Goal: Information Seeking & Learning: Learn about a topic

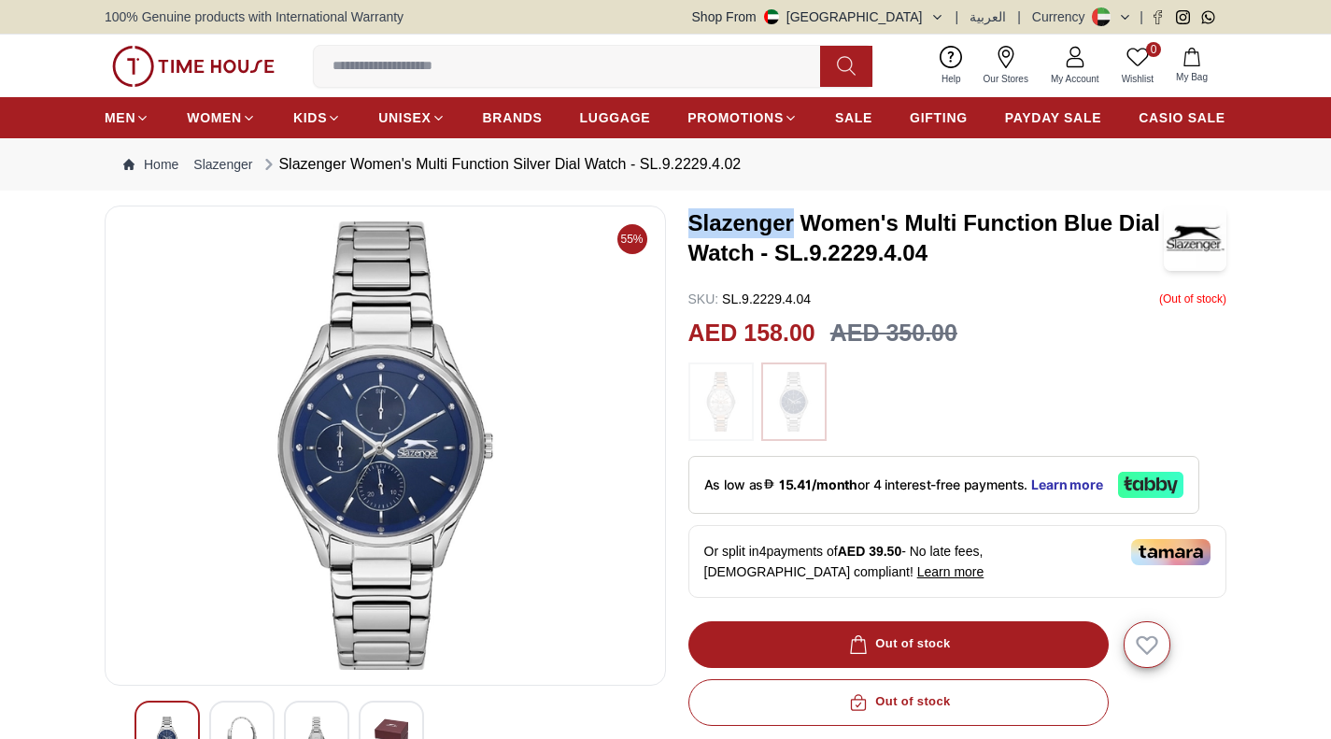
drag, startPoint x: 793, startPoint y: 216, endPoint x: 692, endPoint y: 219, distance: 100.9
click at [692, 219] on h3 "Slazenger Women's Multi Function Blue Dial Watch - SL.9.2229.4.04" at bounding box center [925, 238] width 475 height 60
copy h3 "Slazenger"
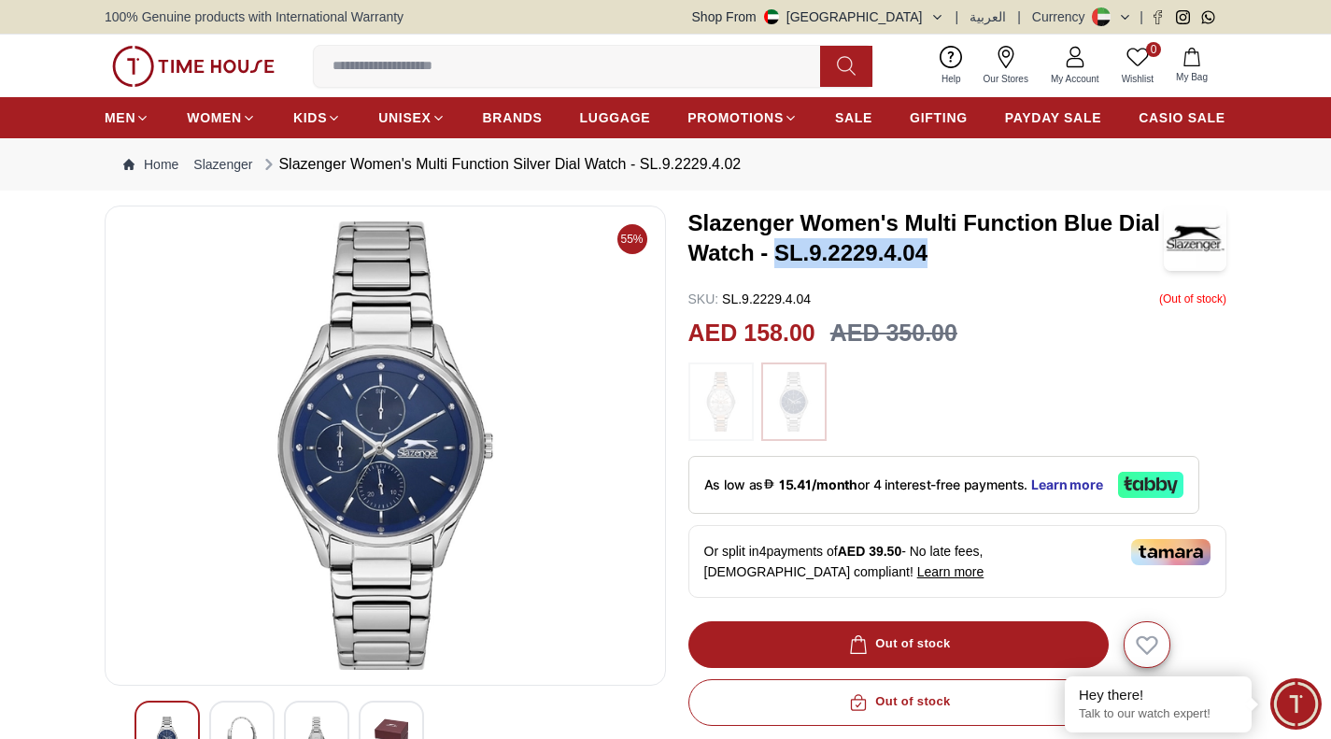
drag, startPoint x: 925, startPoint y: 249, endPoint x: 781, endPoint y: 256, distance: 144.0
click at [781, 256] on h3 "Slazenger Women's Multi Function Blue Dial Watch - SL.9.2229.4.04" at bounding box center [925, 238] width 475 height 60
copy h3 "SL.9.2229.4.04"
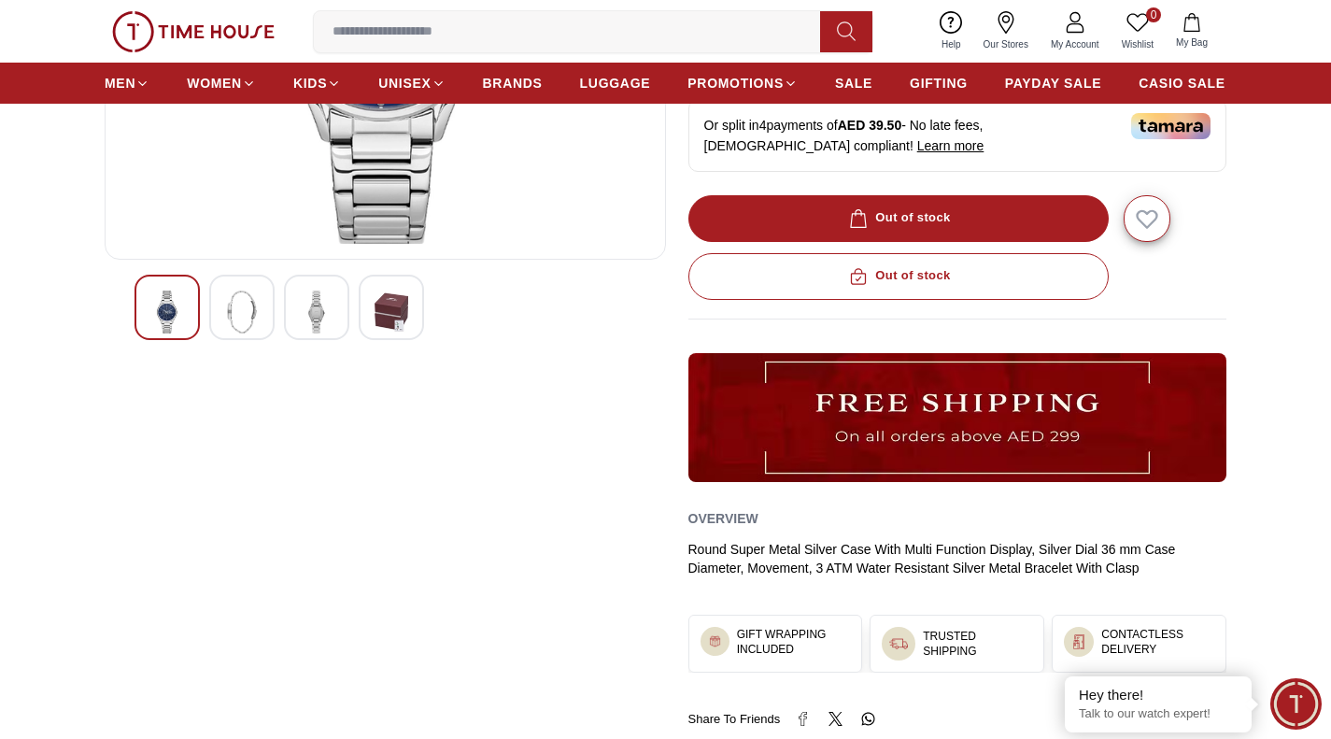
scroll to position [510, 0]
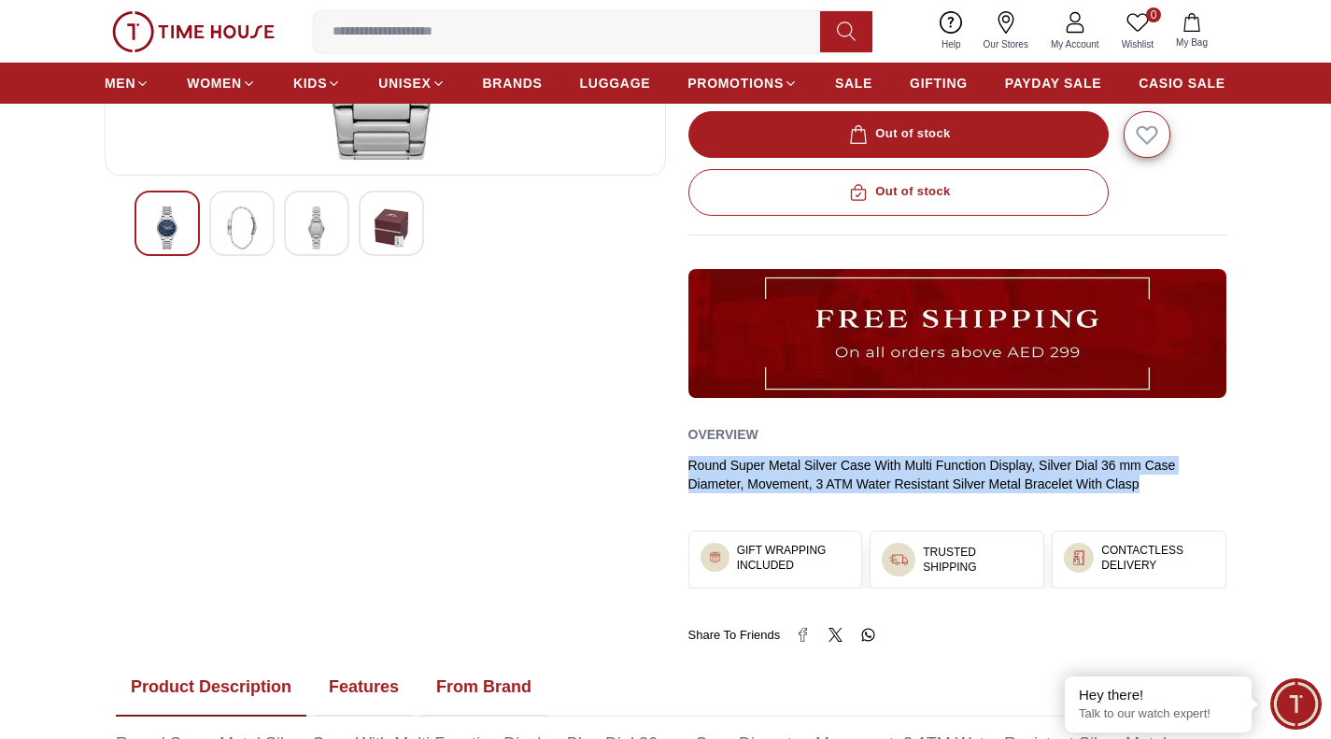
drag, startPoint x: 689, startPoint y: 462, endPoint x: 1142, endPoint y: 478, distance: 453.3
click at [1142, 478] on div "Round Super Metal Silver Case With Multi Function Display, Silver Dial 36 mm Ca…" at bounding box center [957, 474] width 539 height 37
copy div "Round Super Metal Silver Case With Multi Function Display, Silver Dial 36 mm Ca…"
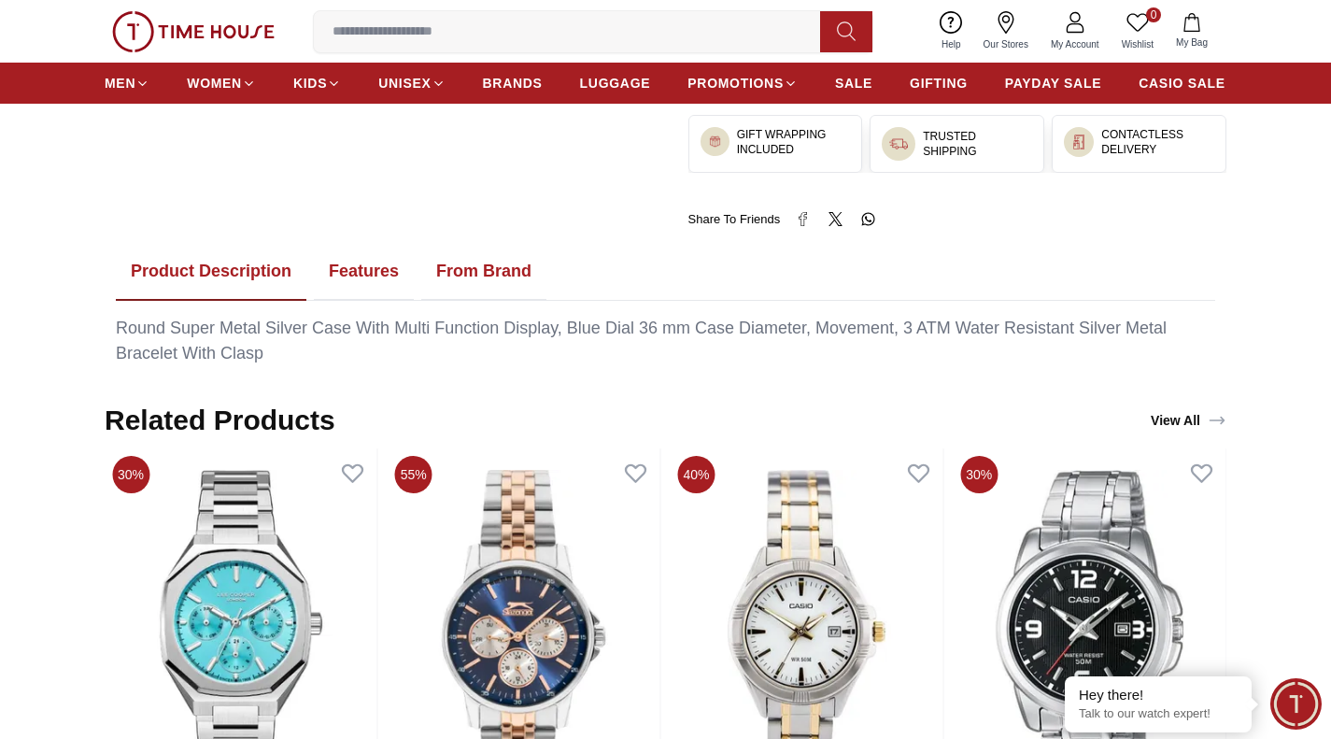
scroll to position [828, 0]
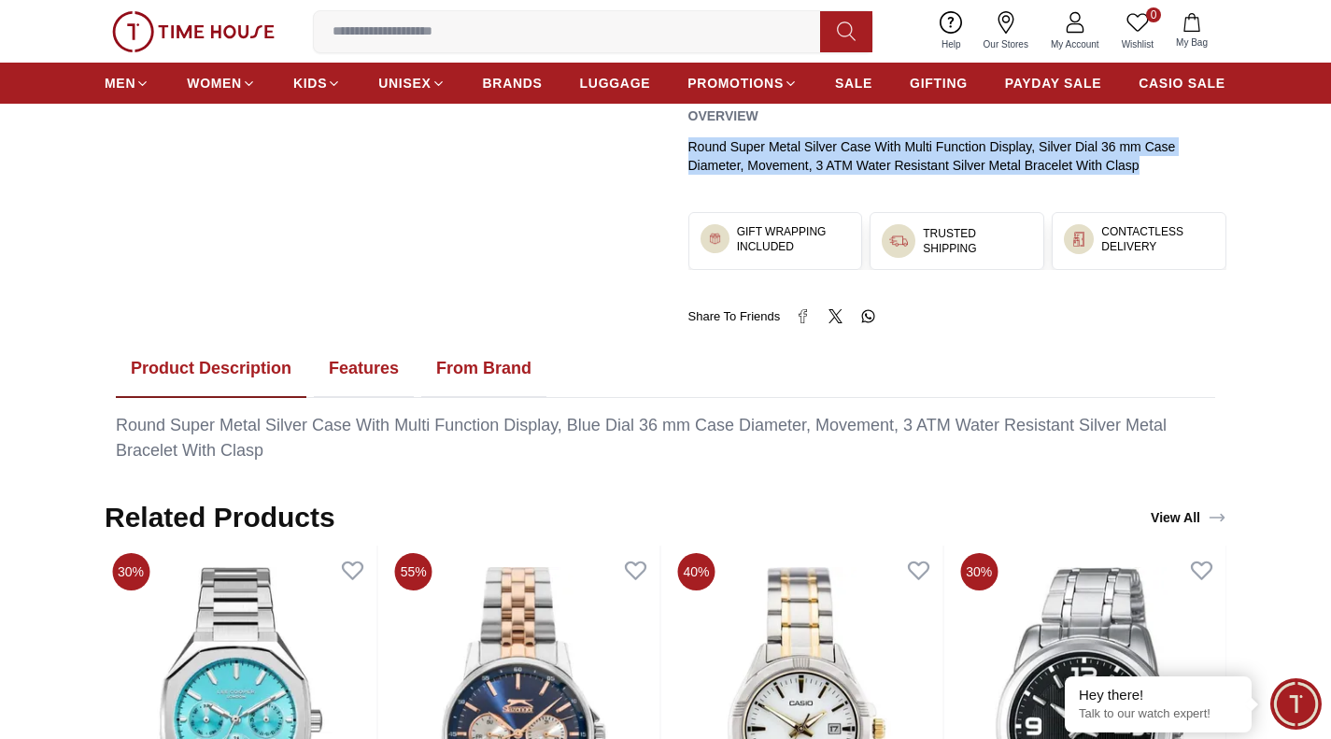
click at [357, 358] on button "Features" at bounding box center [364, 369] width 100 height 58
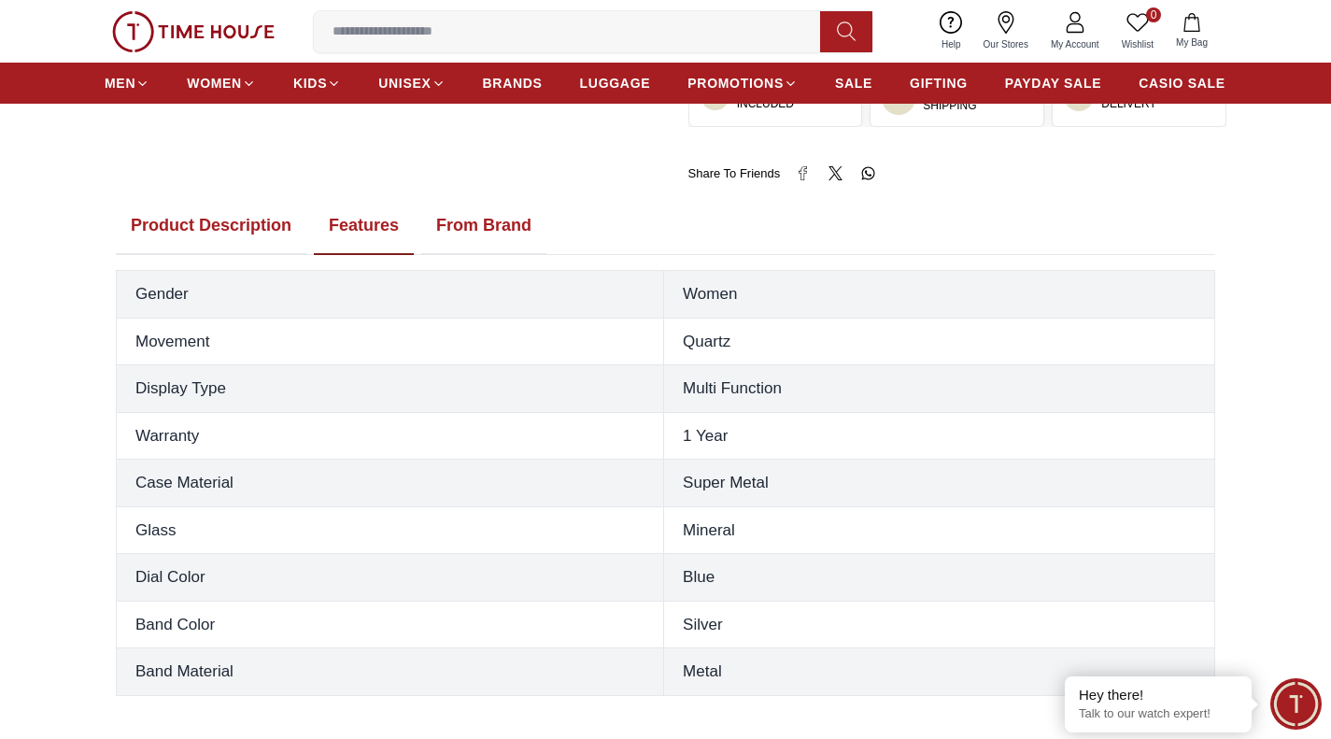
scroll to position [935, 0]
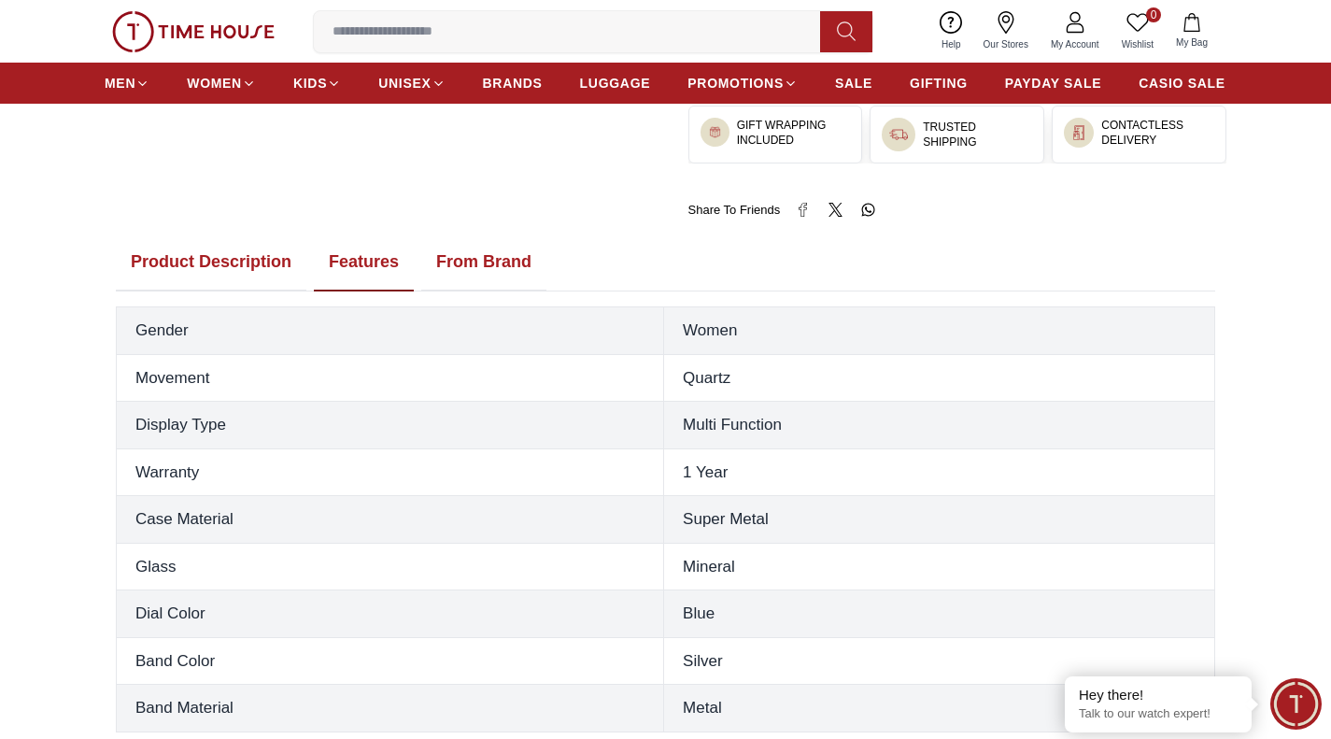
click at [463, 256] on button "From Brand" at bounding box center [483, 262] width 125 height 58
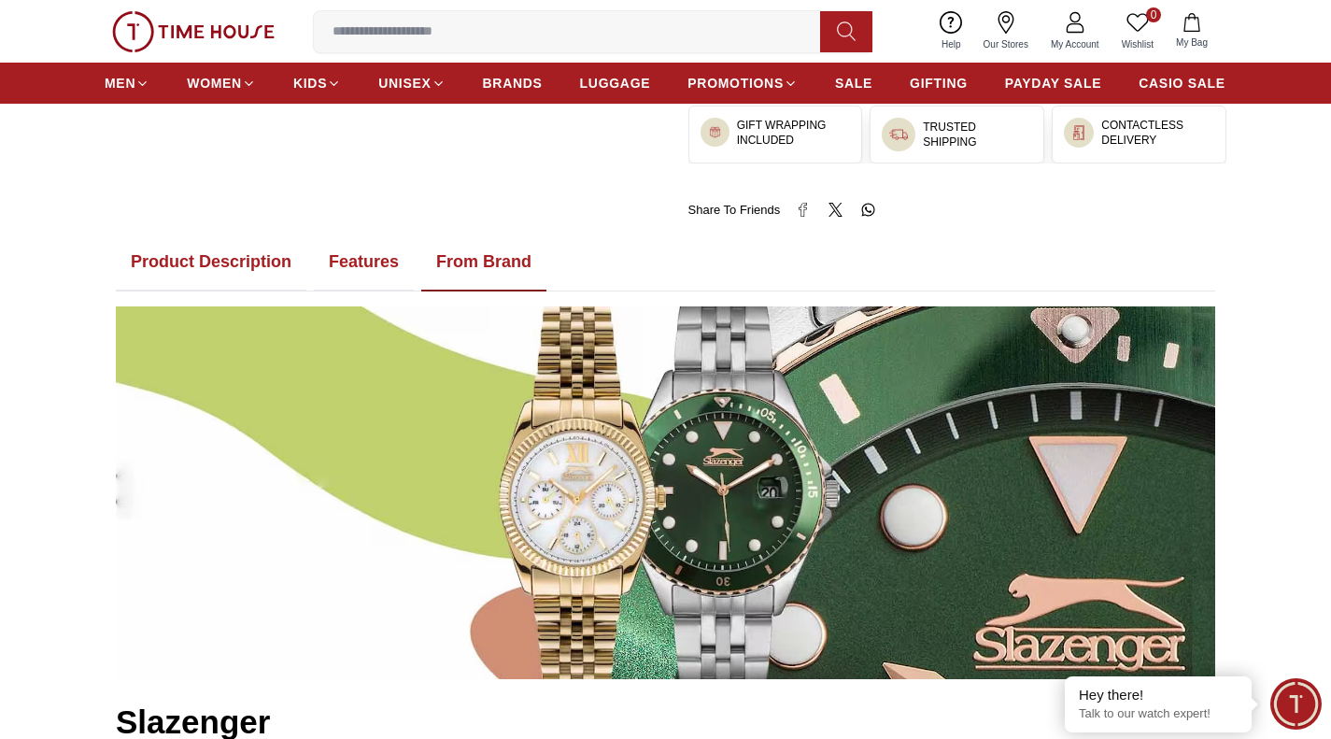
click at [369, 259] on button "Features" at bounding box center [364, 262] width 100 height 58
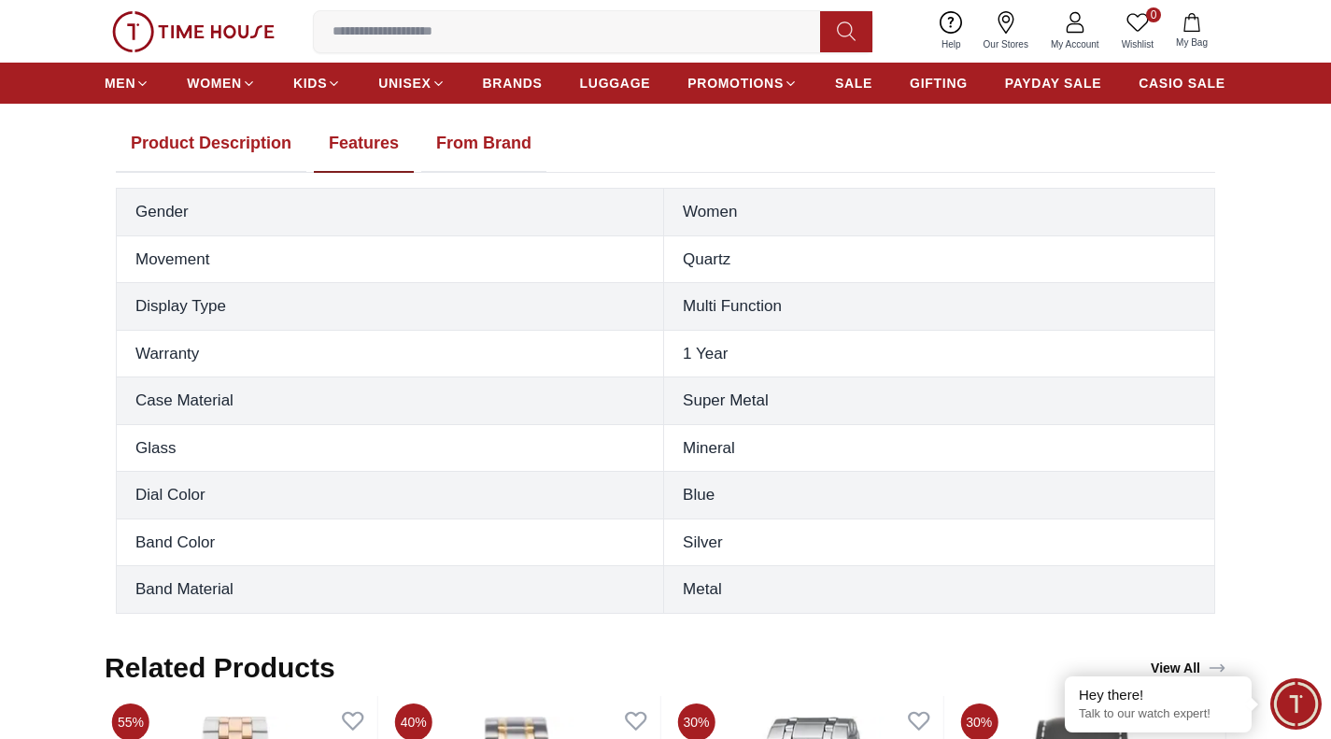
scroll to position [1053, 0]
